Goal: Information Seeking & Learning: Learn about a topic

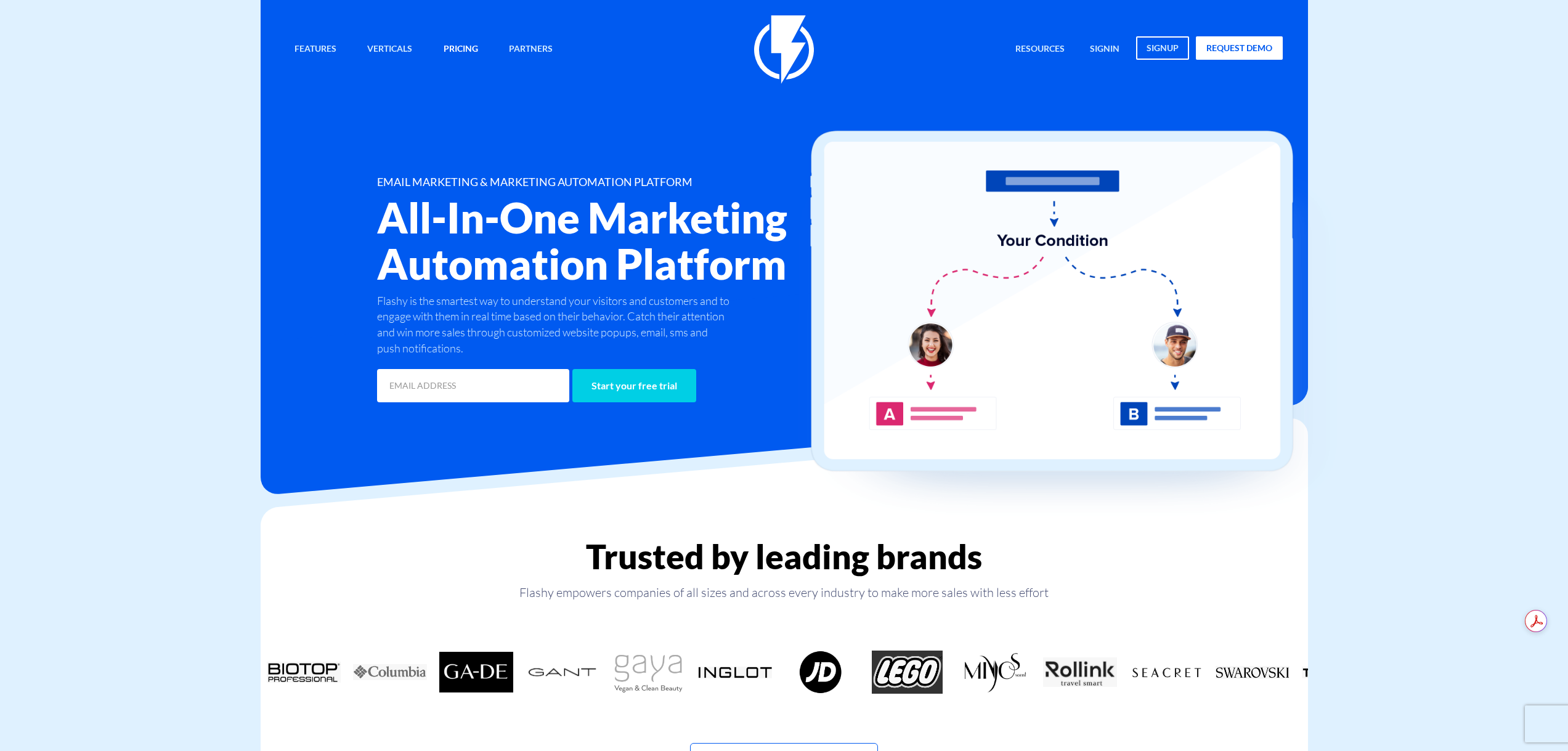
click at [460, 56] on link "Pricing" at bounding box center [461, 49] width 53 height 26
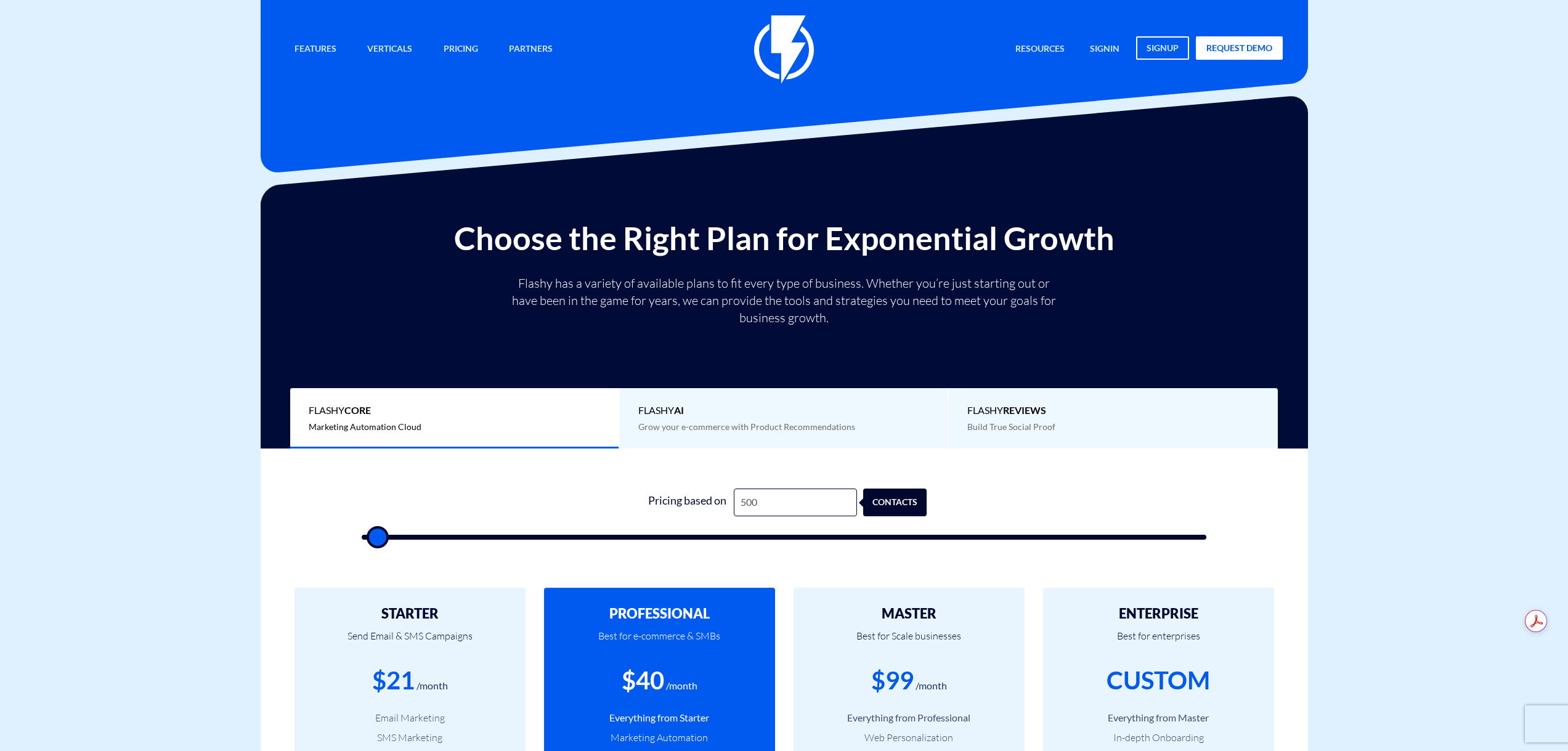
drag, startPoint x: 479, startPoint y: 530, endPoint x: 488, endPoint y: 535, distance: 10.3
click at [488, 535] on form "1 Pricing based on 500 contacts" at bounding box center [784, 514] width 845 height 51
type input "14,000"
type input "14000"
type input "14,500"
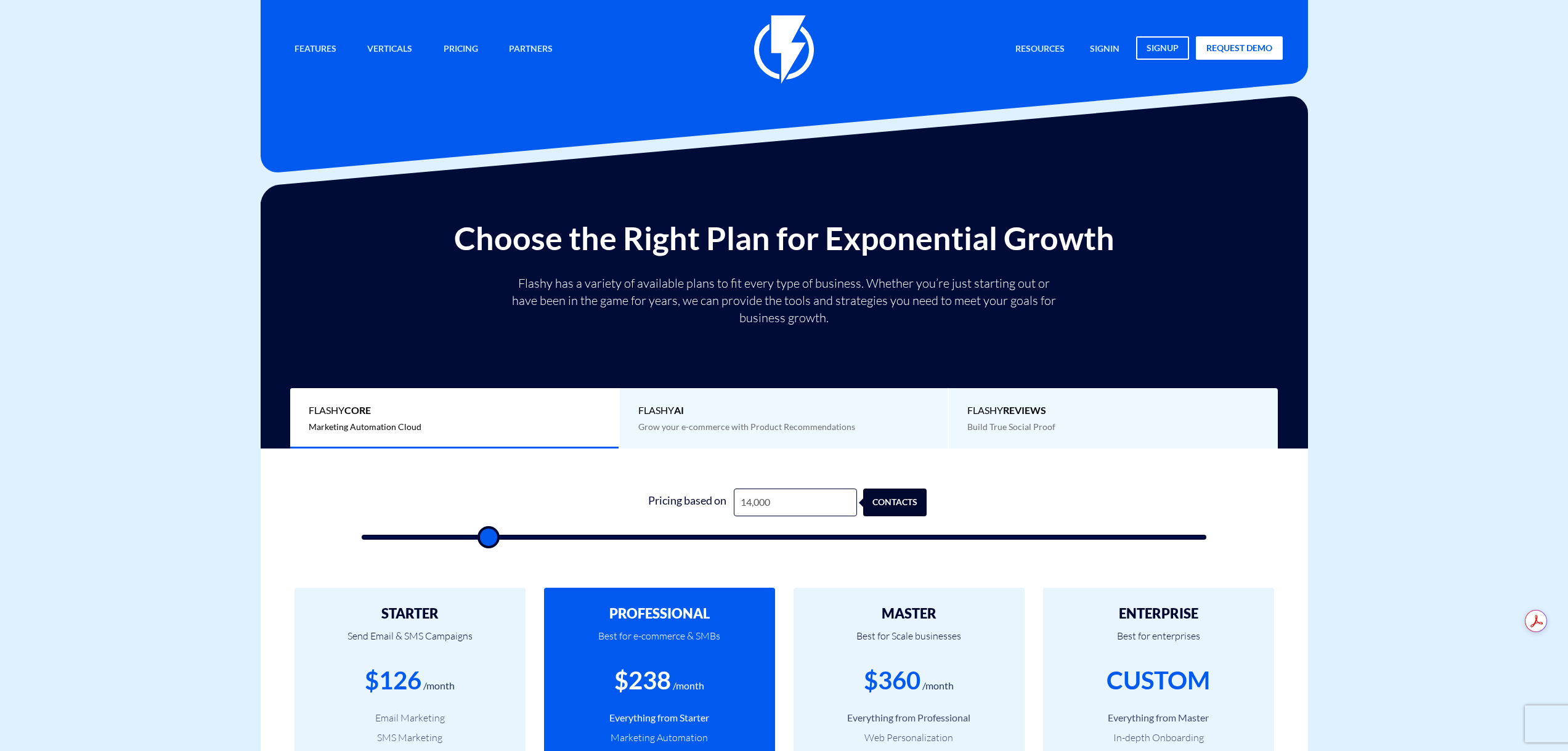
type input "14500"
type input "15,000"
type input "15000"
type input "14,000"
type input "14000"
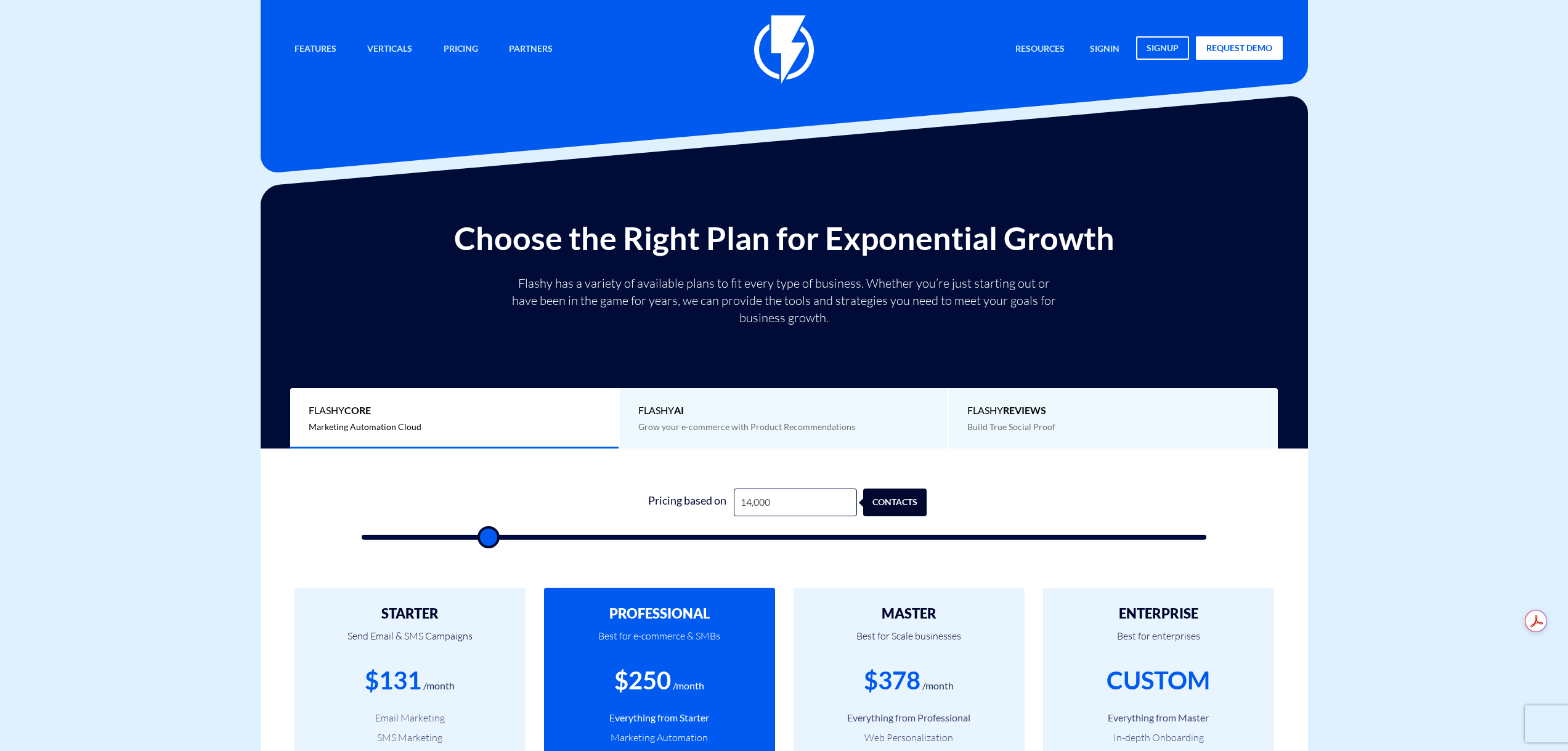
type input "13,000"
type input "13000"
type input "11,000"
type input "11000"
type input "10,000"
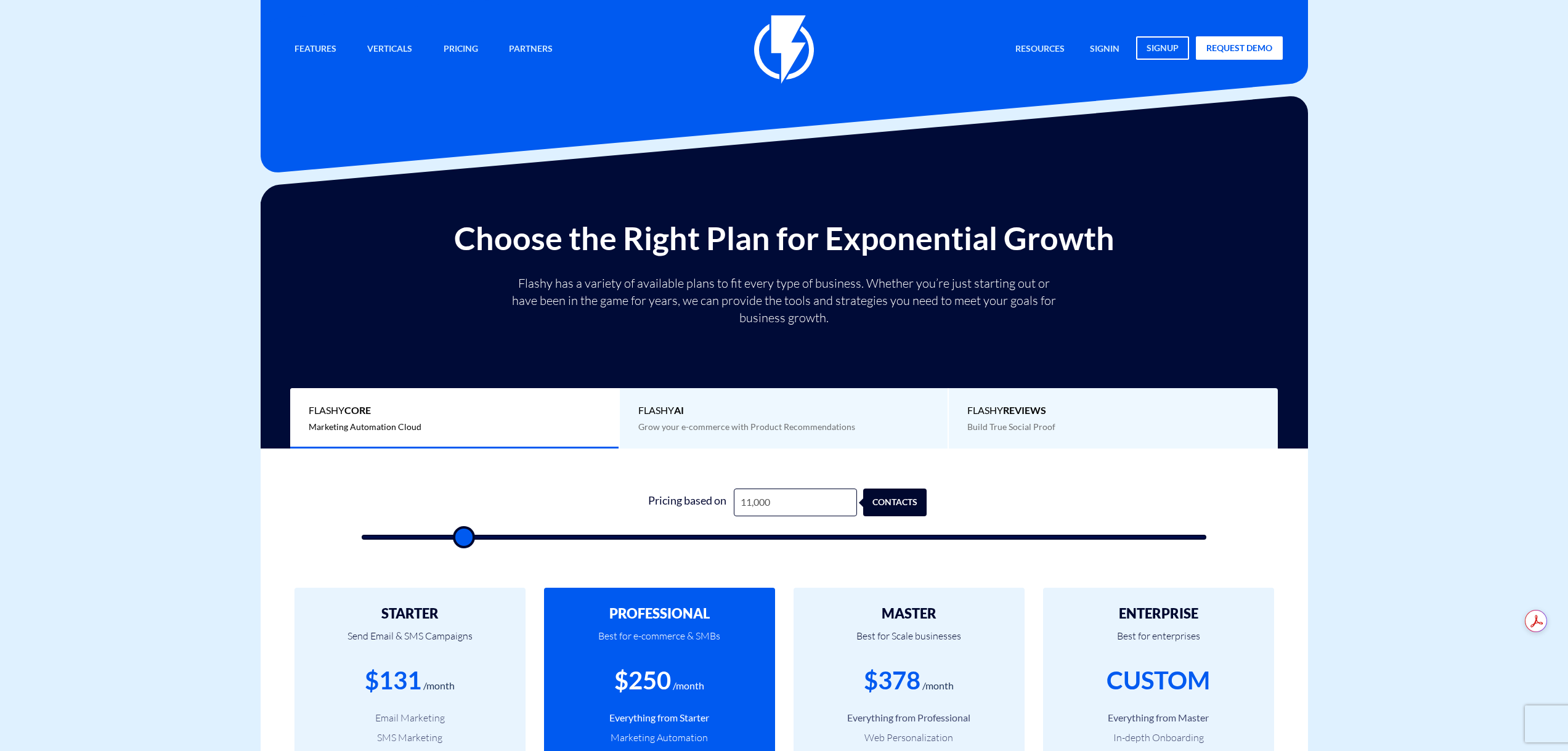
type input "10000"
type input "9,500"
type input "9500"
type input "9,000"
type input "9000"
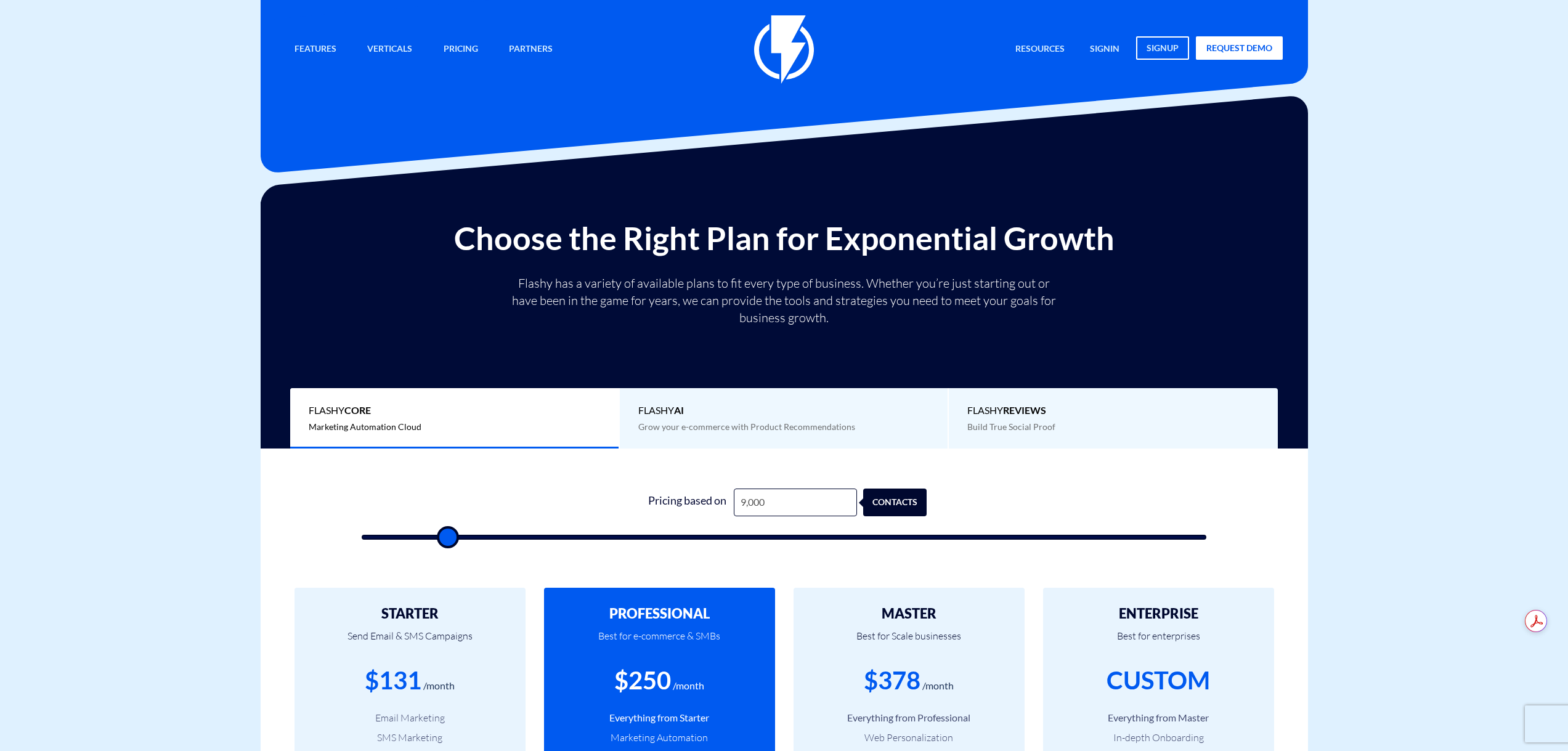
type input "7,500"
type input "7500"
type input "6,500"
type input "6500"
type input "6,000"
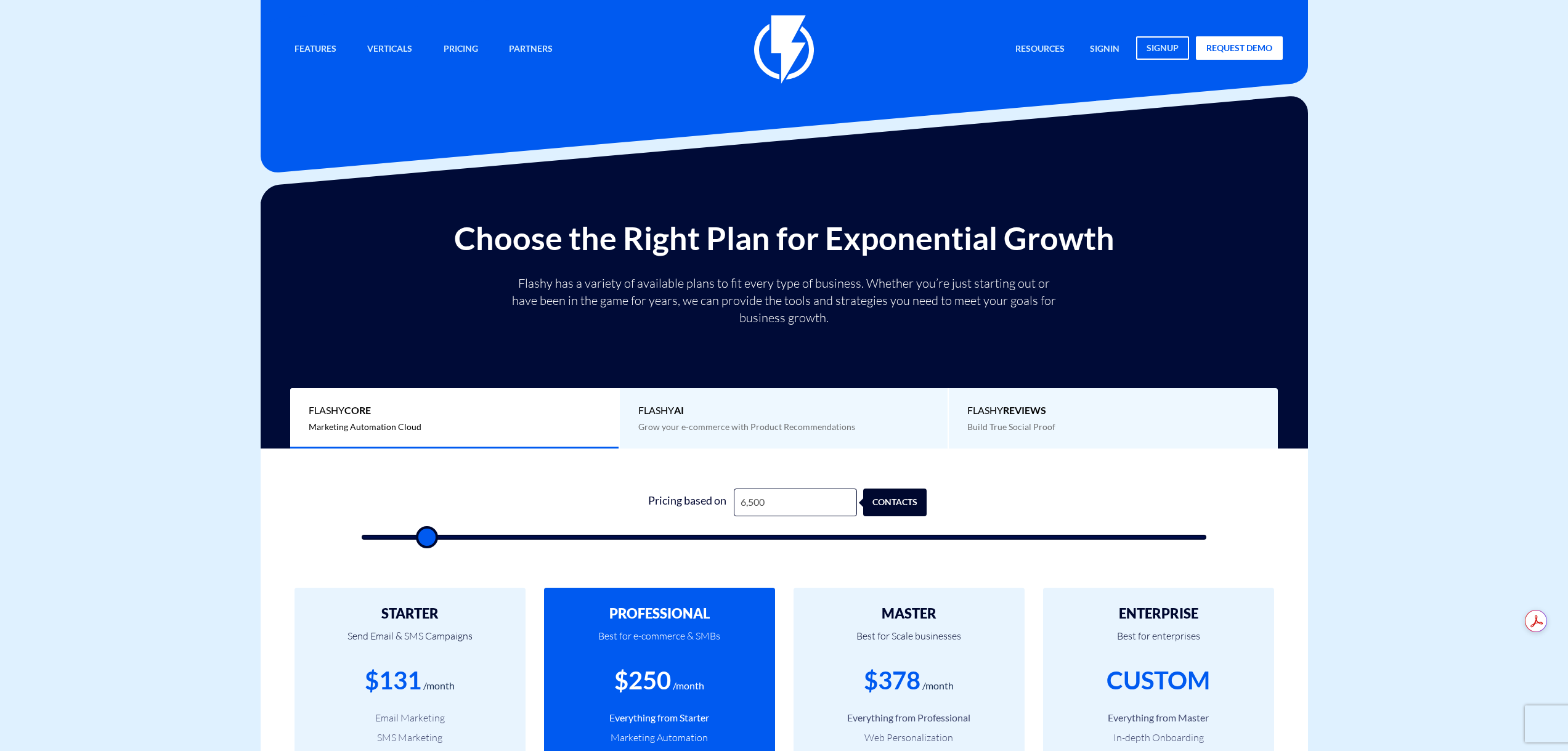
type input "6000"
type input "5,500"
type input "5500"
type input "6,000"
type input "6000"
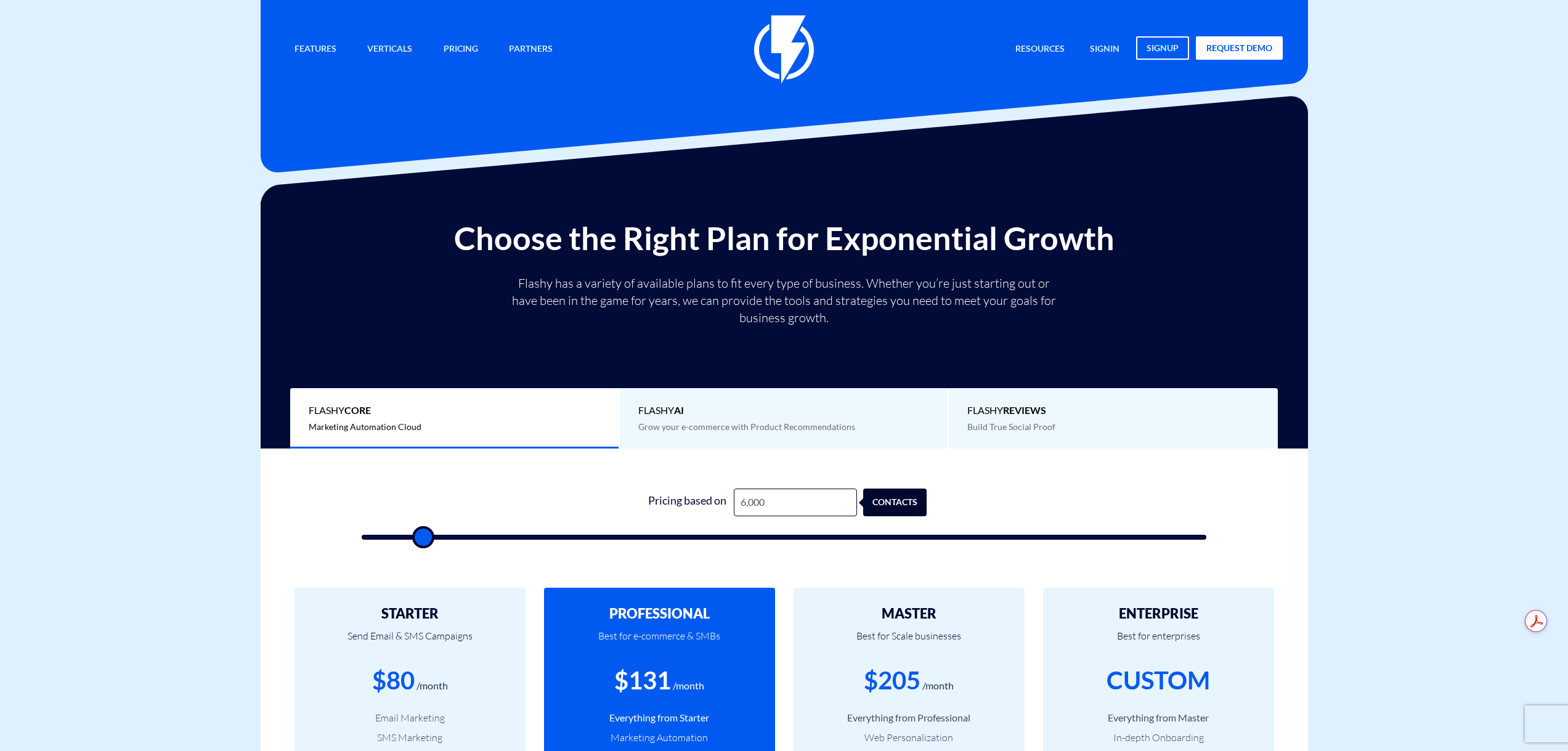
type input "5,500"
type input "5500"
type input "5,000"
drag, startPoint x: 488, startPoint y: 535, endPoint x: 415, endPoint y: 533, distance: 73.0
type input "5000"
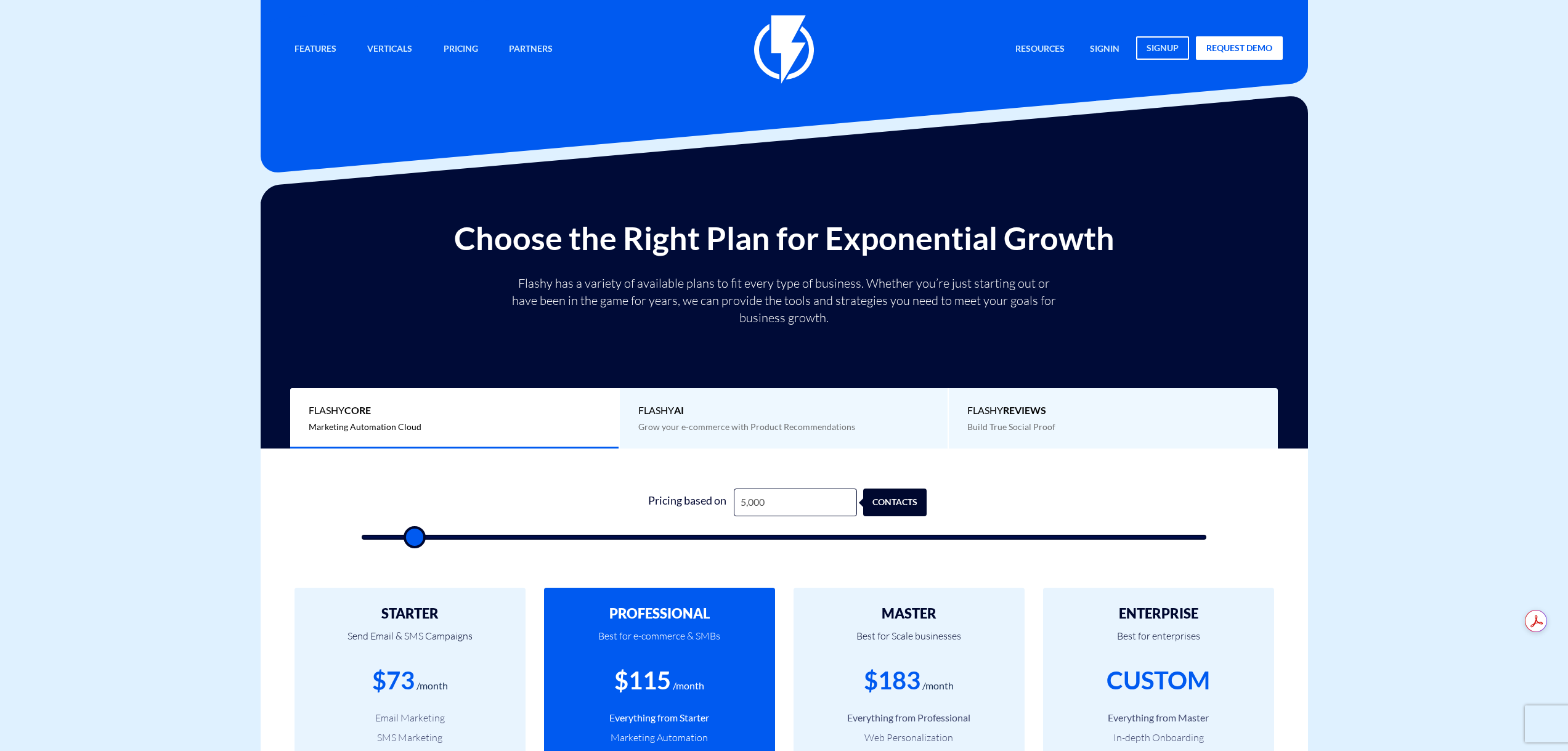
click at [415, 535] on input "range" at bounding box center [784, 537] width 845 height 5
click at [790, 505] on input "5,000" at bounding box center [795, 502] width 123 height 28
click at [837, 456] on div "1 Pricing based on 5,000 contacts" at bounding box center [785, 505] width 889 height 115
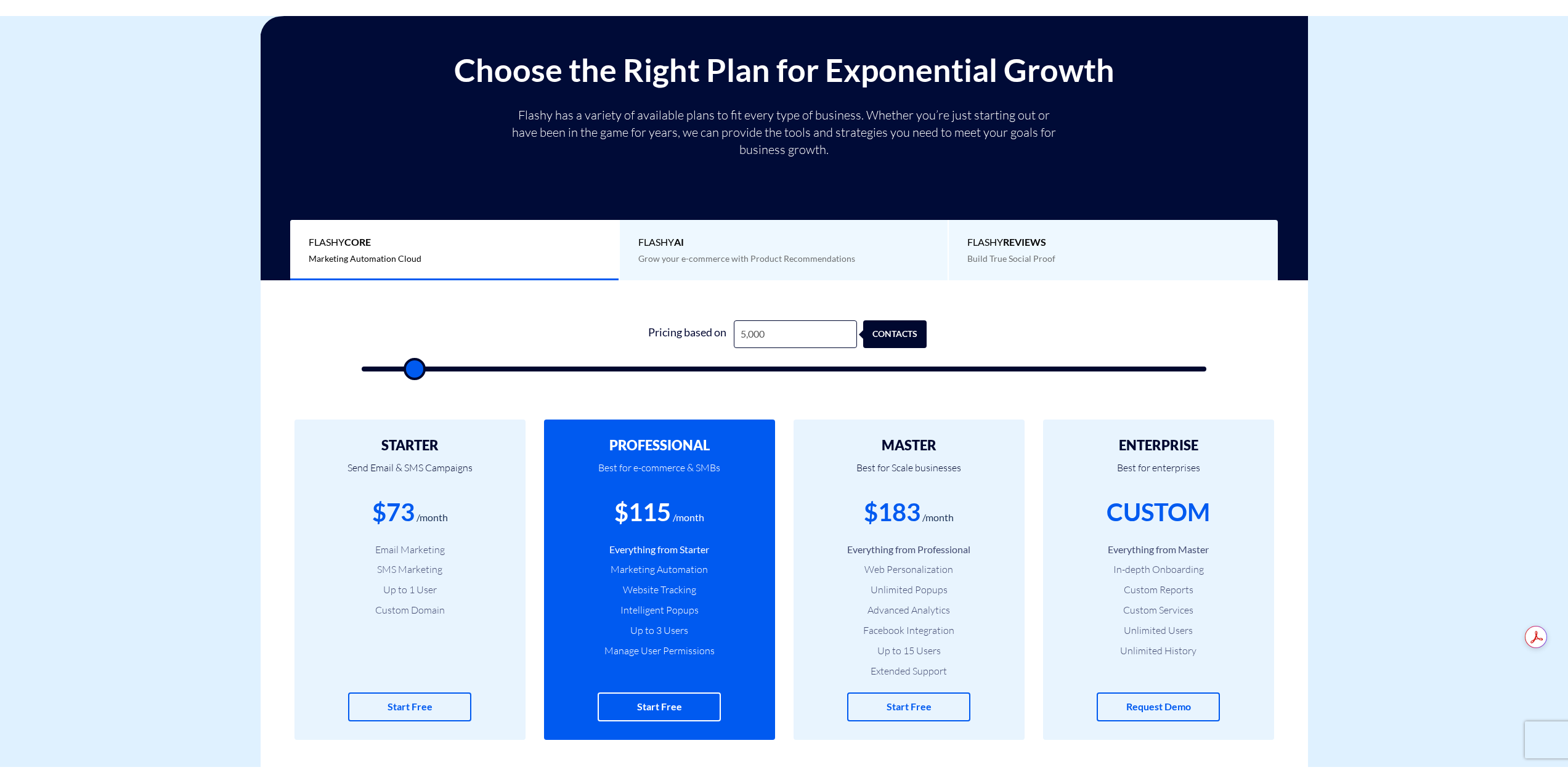
scroll to position [185, 0]
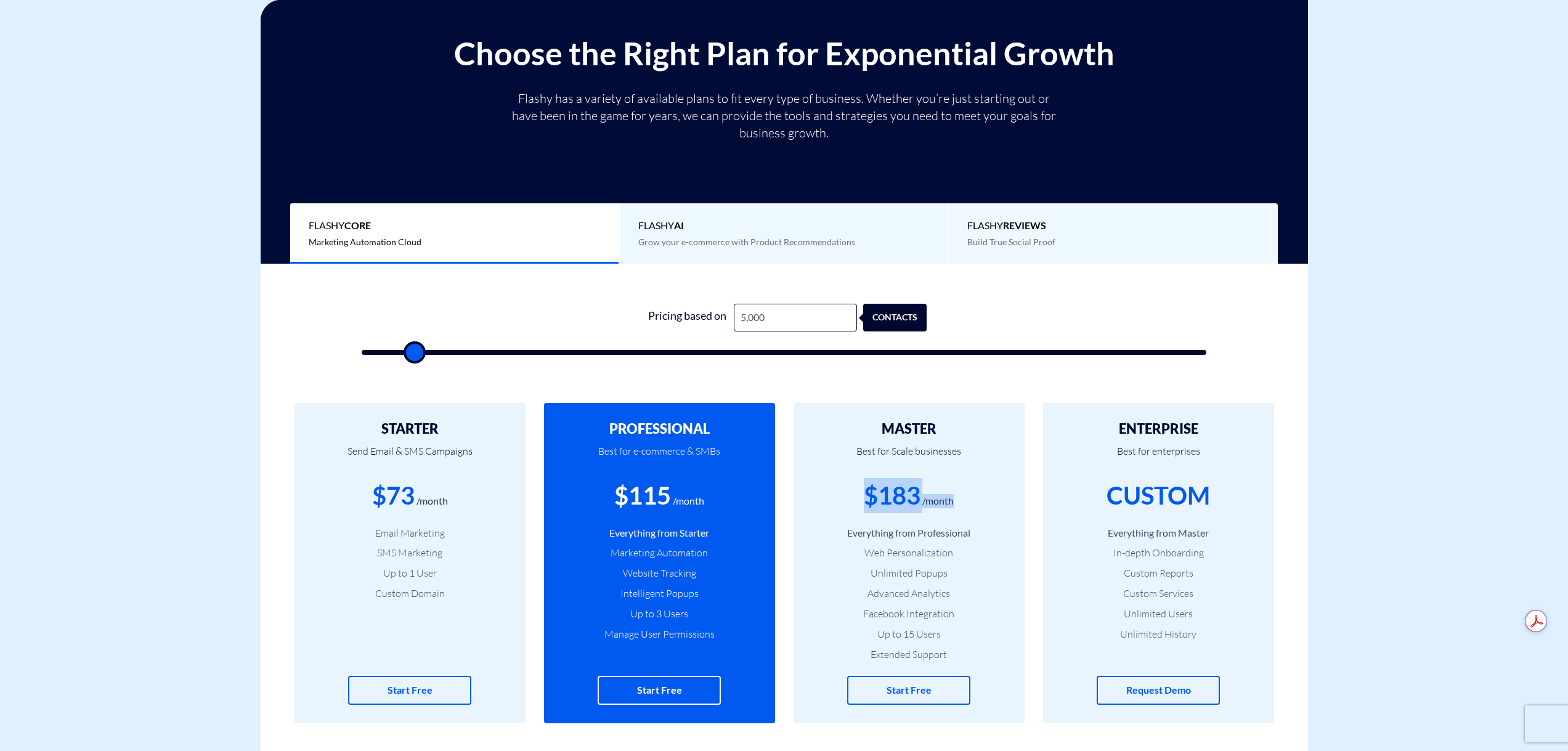
drag, startPoint x: 984, startPoint y: 503, endPoint x: 837, endPoint y: 513, distance: 147.3
click at [837, 513] on div "$183 /month" at bounding box center [909, 495] width 194 height 35
click at [848, 507] on div "$183 /month" at bounding box center [909, 495] width 194 height 35
drag, startPoint x: 847, startPoint y: 501, endPoint x: 958, endPoint y: 485, distance: 112.1
click at [958, 485] on div "$183 /month" at bounding box center [909, 495] width 194 height 35
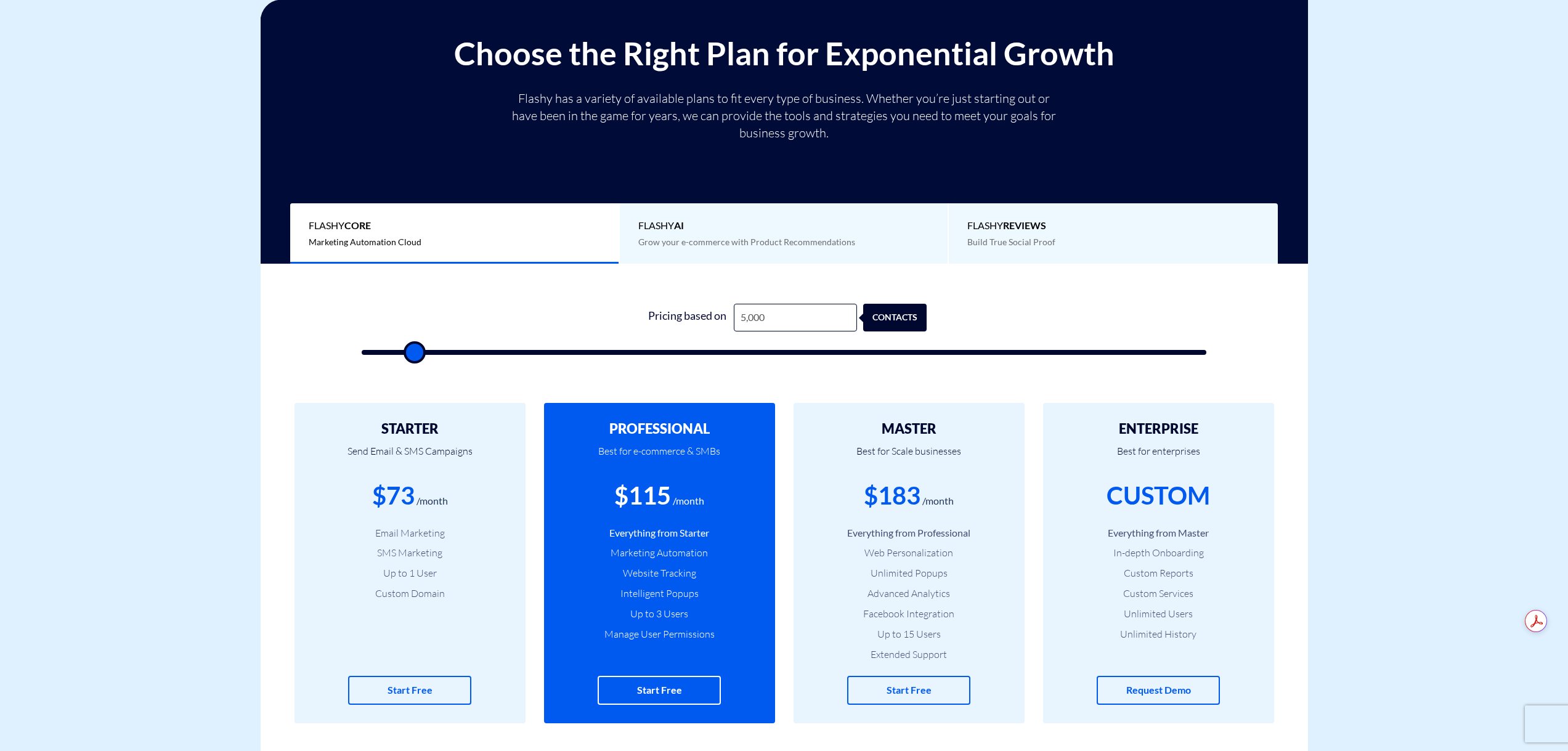
click at [959, 488] on div "$183 /month" at bounding box center [909, 495] width 194 height 35
drag, startPoint x: 973, startPoint y: 663, endPoint x: 953, endPoint y: 589, distance: 76.7
click at [953, 599] on div "MASTER Best for Scale businesses $183 /month Everything from Professional Web P…" at bounding box center [909, 563] width 231 height 320
click at [953, 587] on li "Advanced Analytics" at bounding box center [909, 594] width 194 height 14
click at [949, 500] on div "/month" at bounding box center [939, 501] width 31 height 14
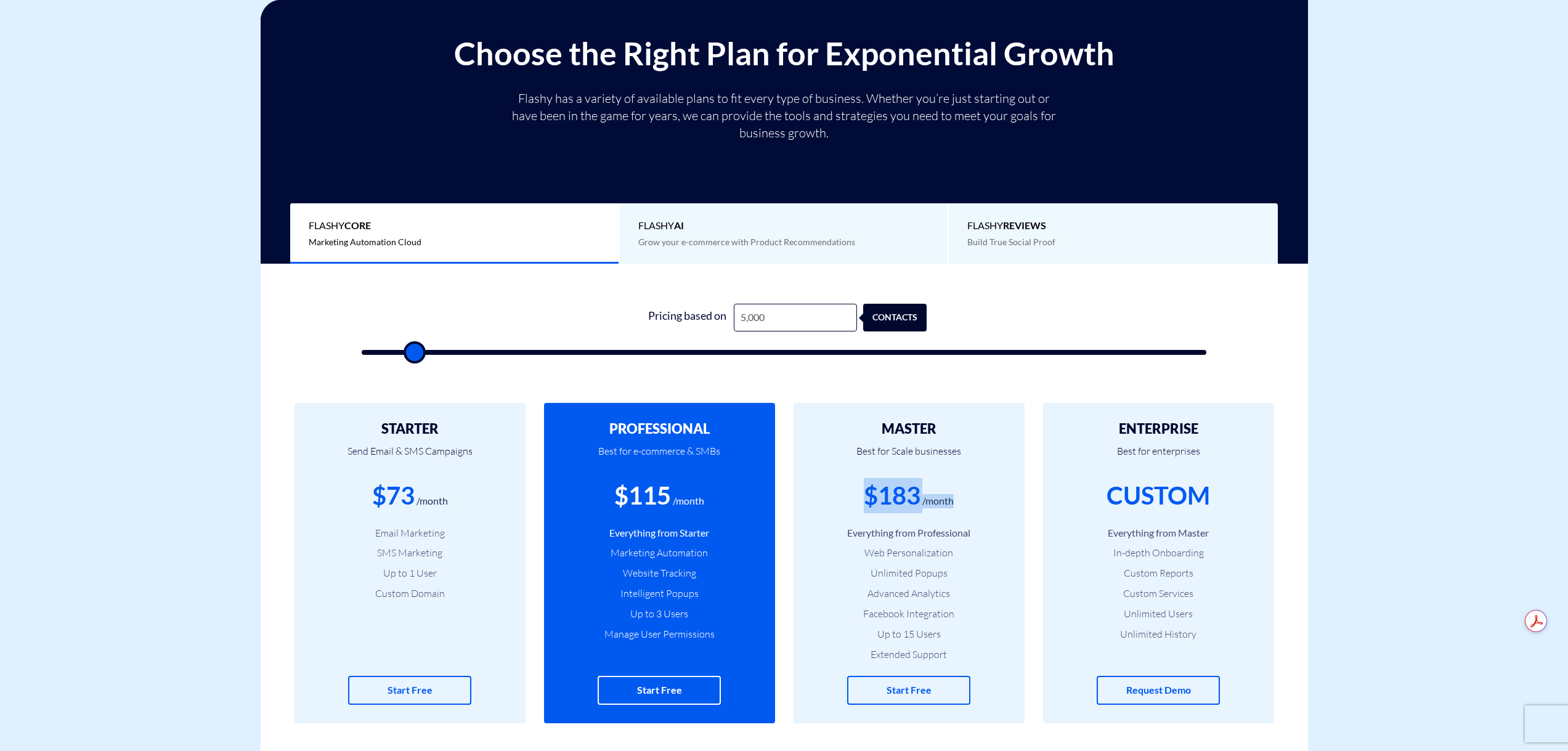
drag, startPoint x: 955, startPoint y: 498, endPoint x: 850, endPoint y: 498, distance: 105.0
click at [850, 498] on div "$183 /month" at bounding box center [909, 495] width 194 height 35
click at [873, 497] on div "$183" at bounding box center [892, 495] width 57 height 35
drag, startPoint x: 753, startPoint y: 319, endPoint x: 733, endPoint y: 319, distance: 20.0
click at [724, 319] on div "Pricing based on 5,000 contacts" at bounding box center [784, 317] width 286 height 28
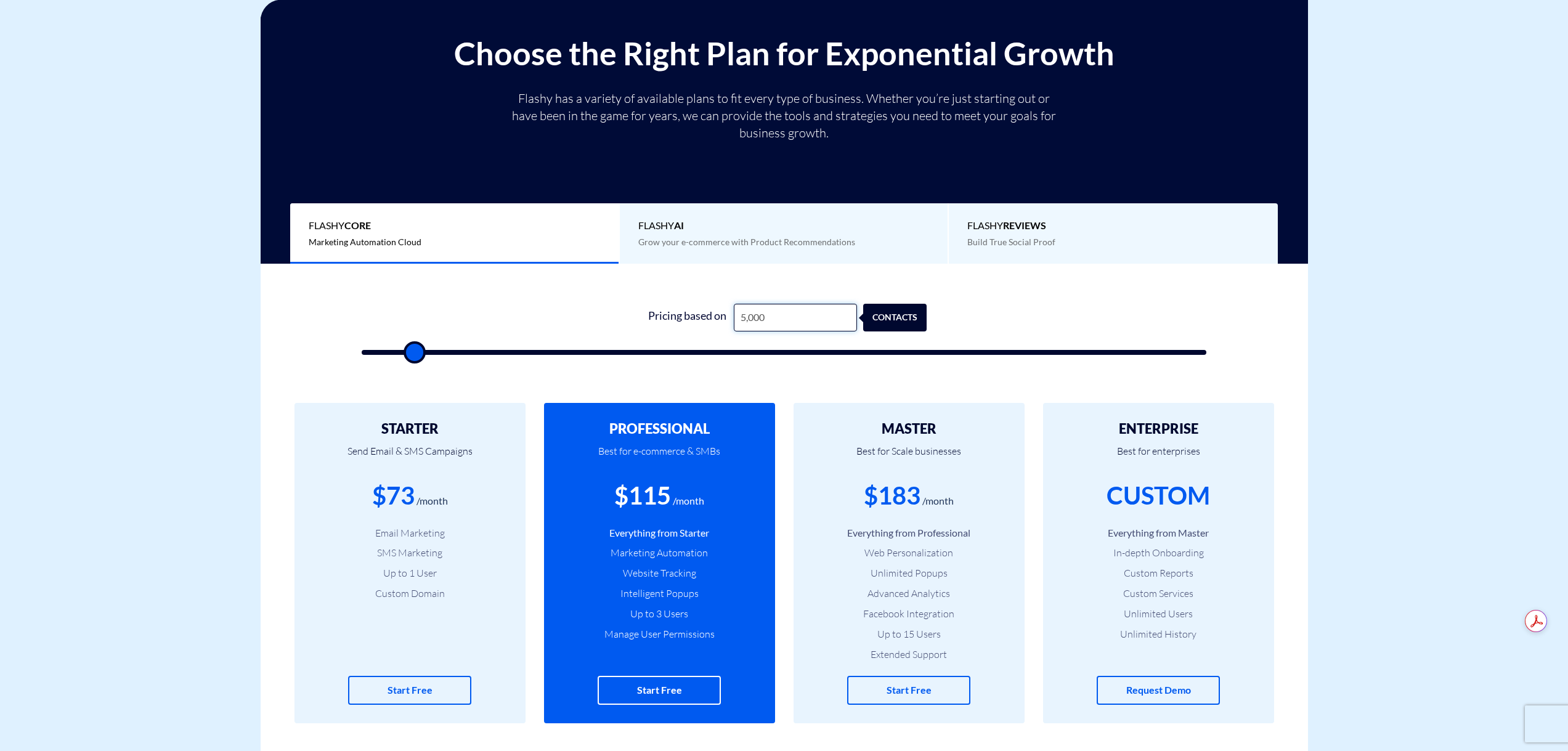
click at [770, 321] on input "5,000" at bounding box center [795, 317] width 123 height 28
click at [750, 318] on input "5,000" at bounding box center [795, 317] width 123 height 28
click at [750, 317] on input "5,000" at bounding box center [795, 317] width 123 height 28
click at [963, 536] on li "Everything from Professional" at bounding box center [909, 533] width 194 height 14
click at [523, 154] on div "Choose the Right Plan for Exponential Growth Flashy has a variety of available …" at bounding box center [784, 149] width 1029 height 228
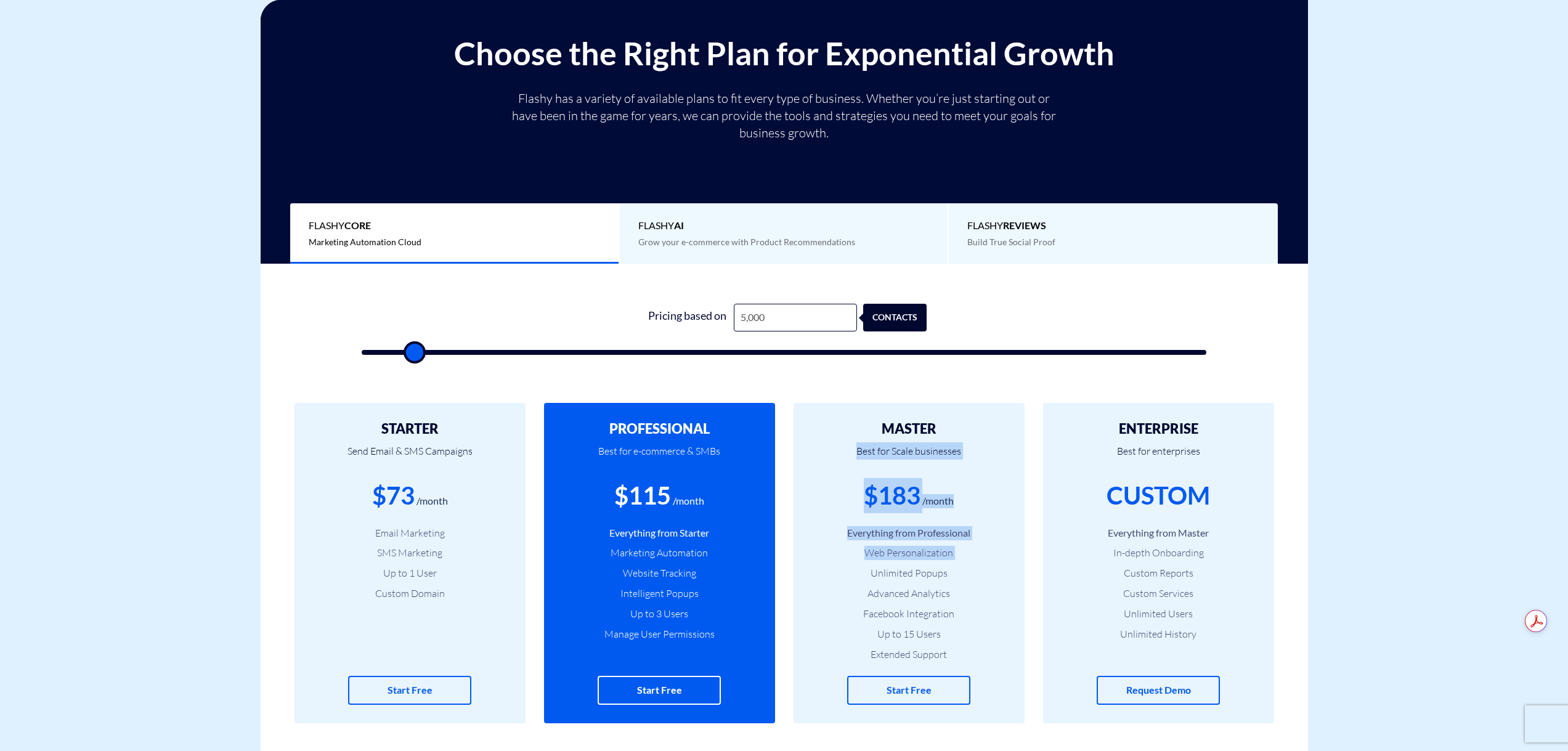
drag, startPoint x: 949, startPoint y: 424, endPoint x: 865, endPoint y: 573, distance: 171.0
click at [865, 573] on div "MASTER Best for Scale businesses $183 /month Everything from Professional Web P…" at bounding box center [909, 563] width 231 height 320
click at [869, 577] on li "Unlimited Popups" at bounding box center [909, 573] width 194 height 14
